Goal: Task Accomplishment & Management: Use online tool/utility

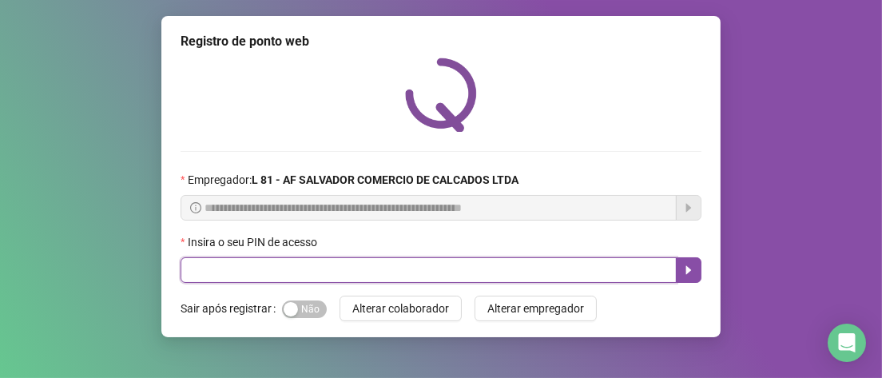
click at [195, 277] on input "text" at bounding box center [428, 270] width 496 height 26
type input "*****"
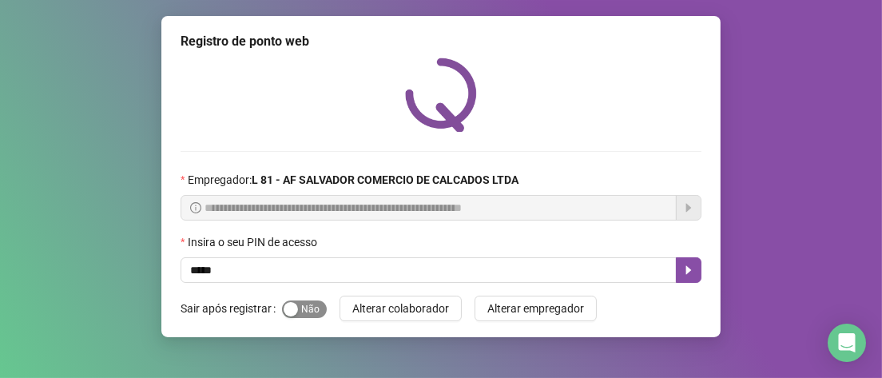
click at [322, 309] on span "Sim Não" at bounding box center [304, 309] width 45 height 18
click at [688, 279] on button "button" at bounding box center [689, 270] width 26 height 26
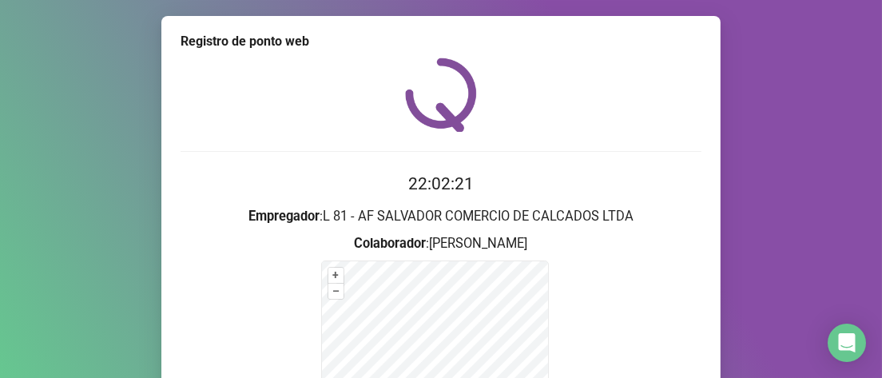
scroll to position [240, 0]
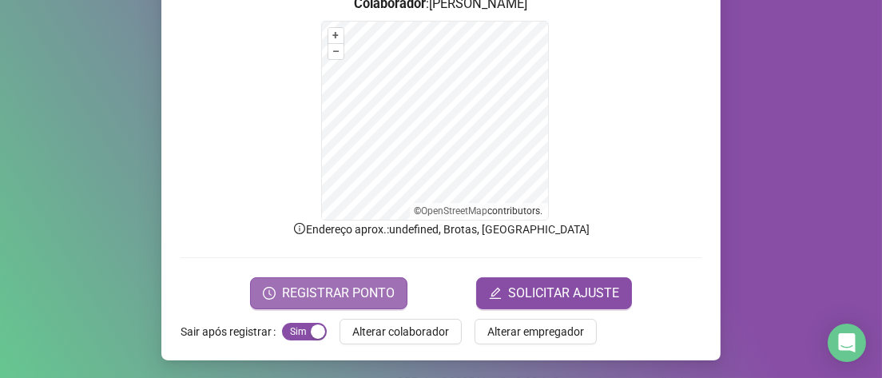
click at [342, 280] on button "REGISTRAR PONTO" at bounding box center [328, 293] width 157 height 32
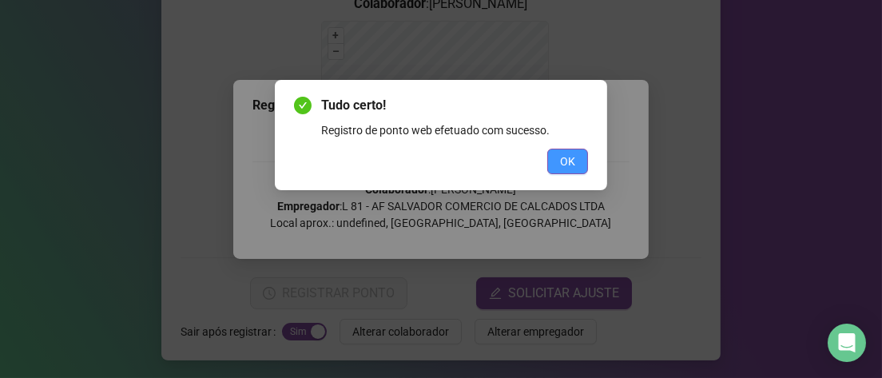
click at [576, 161] on button "OK" at bounding box center [567, 162] width 41 height 26
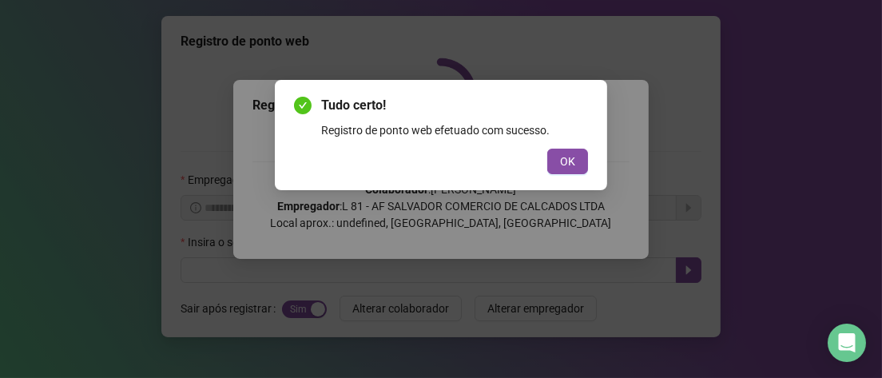
scroll to position [0, 0]
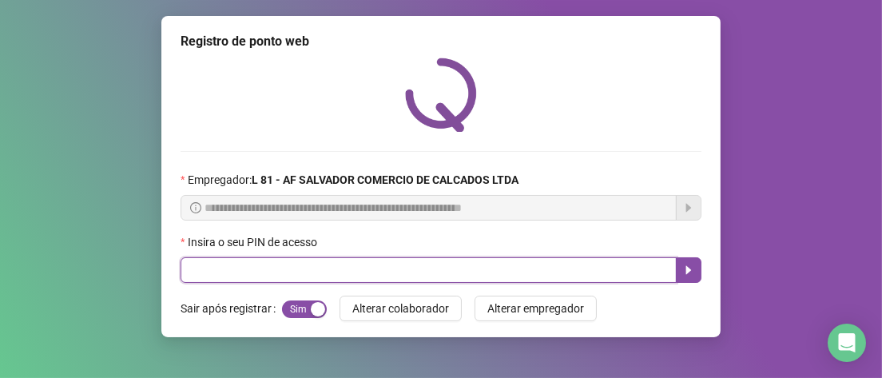
click at [260, 262] on input "text" at bounding box center [428, 270] width 496 height 26
type input "*****"
click at [696, 270] on button "button" at bounding box center [689, 270] width 26 height 26
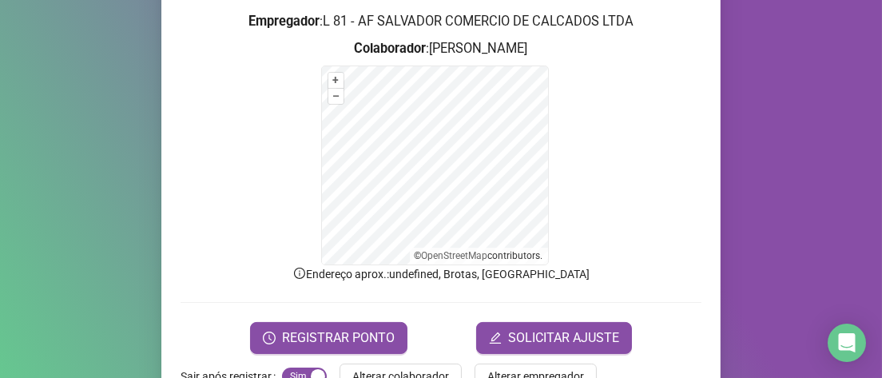
scroll to position [240, 0]
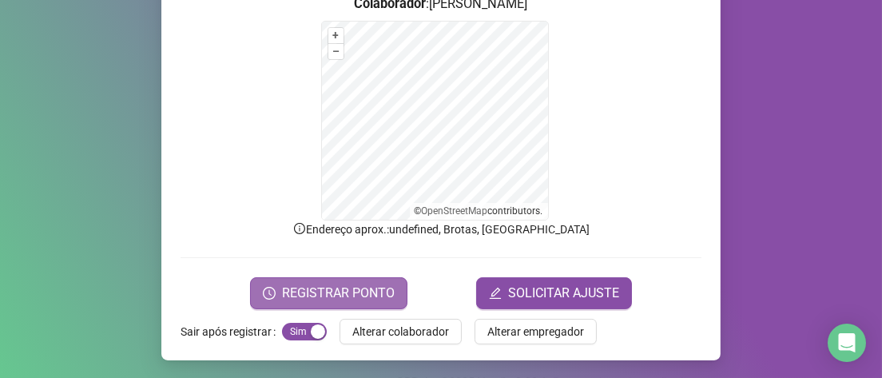
click at [295, 296] on span "REGISTRAR PONTO" at bounding box center [338, 293] width 113 height 19
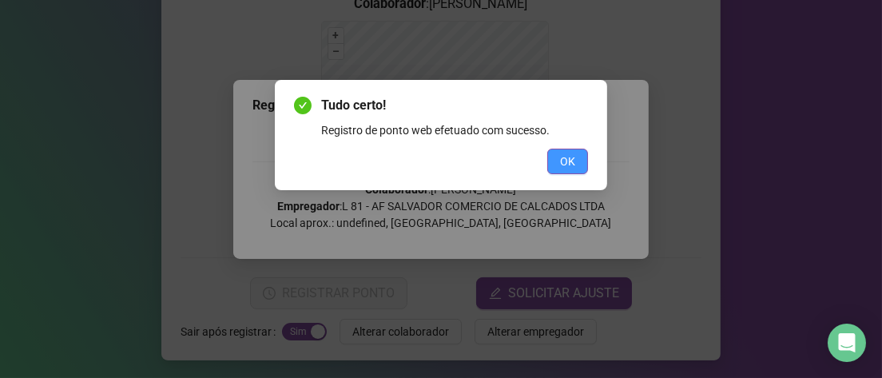
click at [572, 163] on span "OK" at bounding box center [567, 162] width 15 height 18
